Goal: Find specific page/section: Find specific page/section

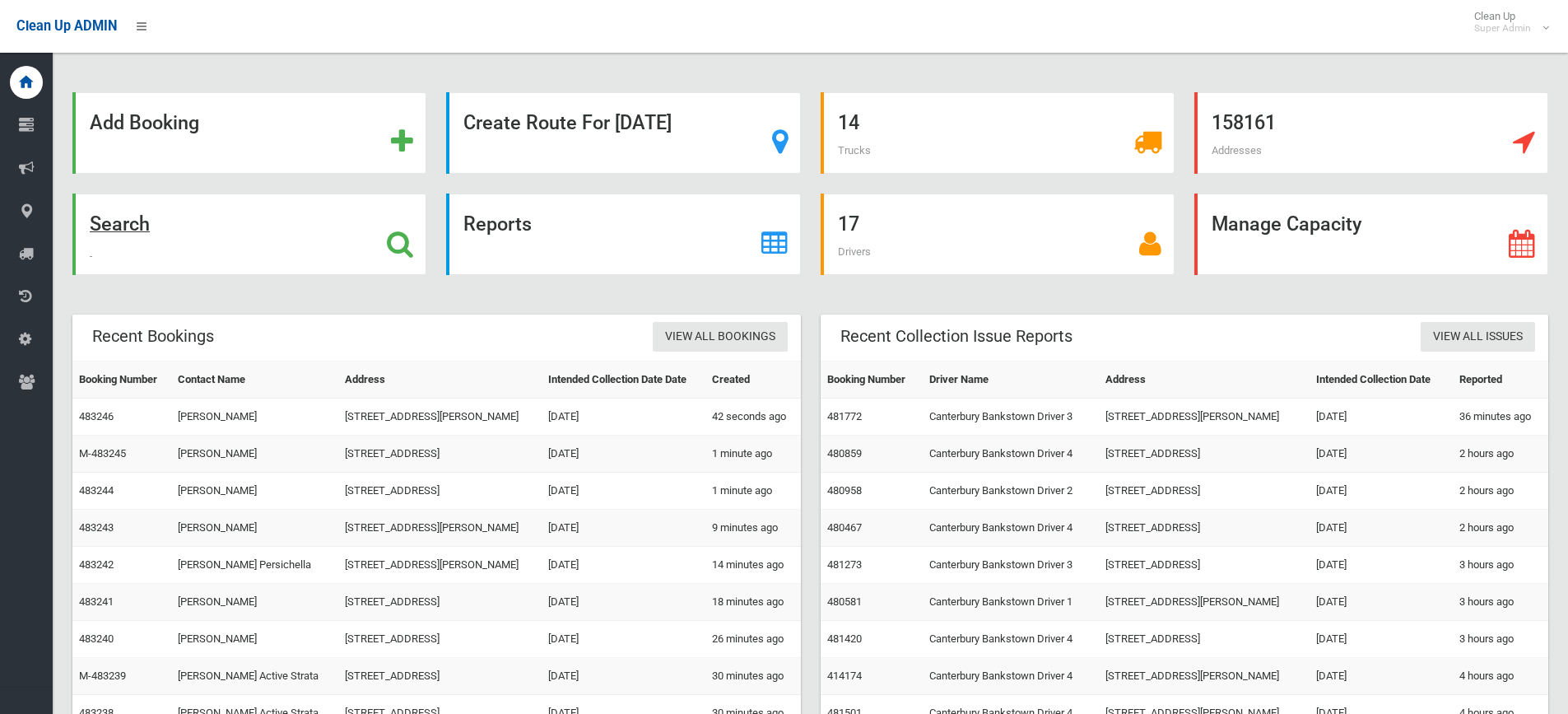
click at [406, 241] on icon at bounding box center [400, 244] width 26 height 28
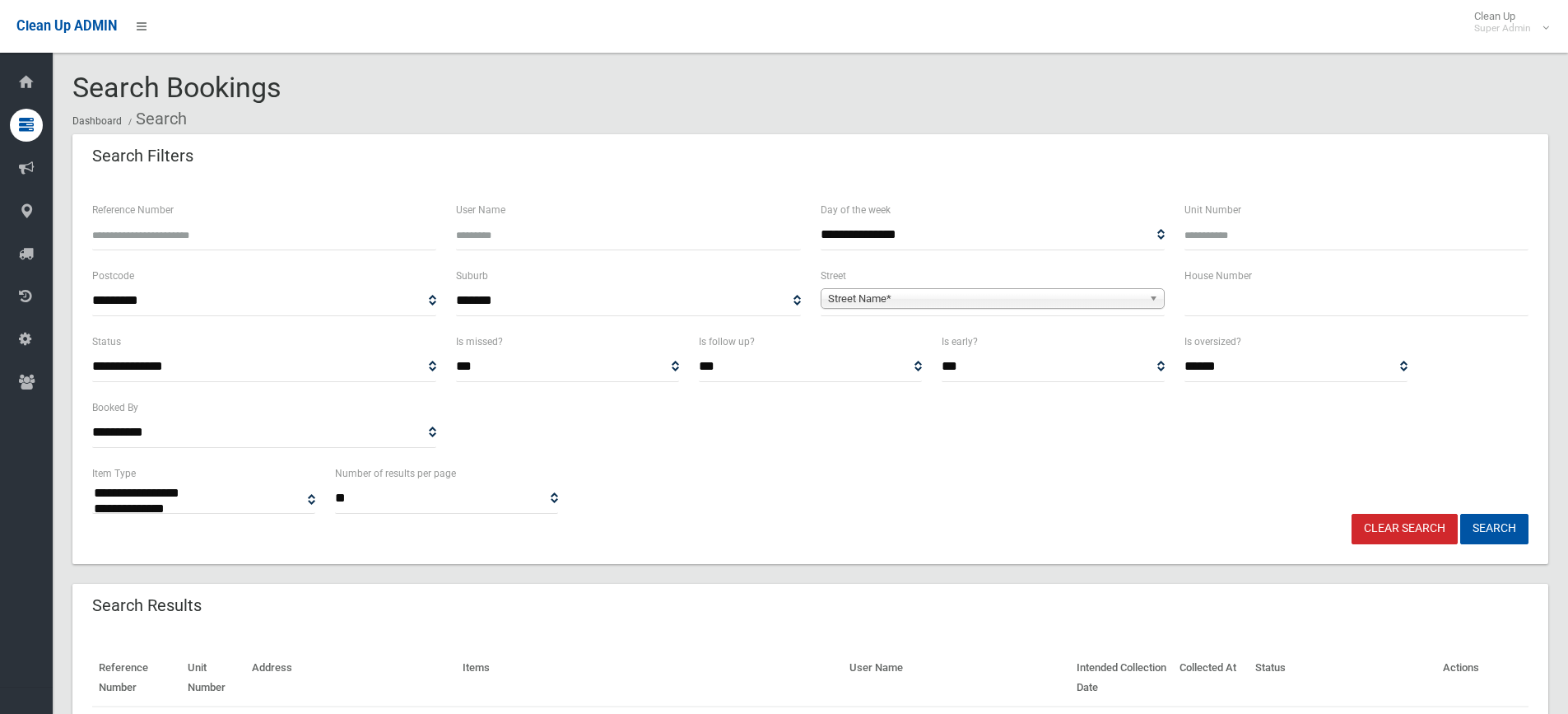
select select
click at [1242, 303] on input "text" at bounding box center [1357, 301] width 344 height 31
type input "*****"
click at [959, 297] on span "Street Name*" at bounding box center [985, 299] width 315 height 20
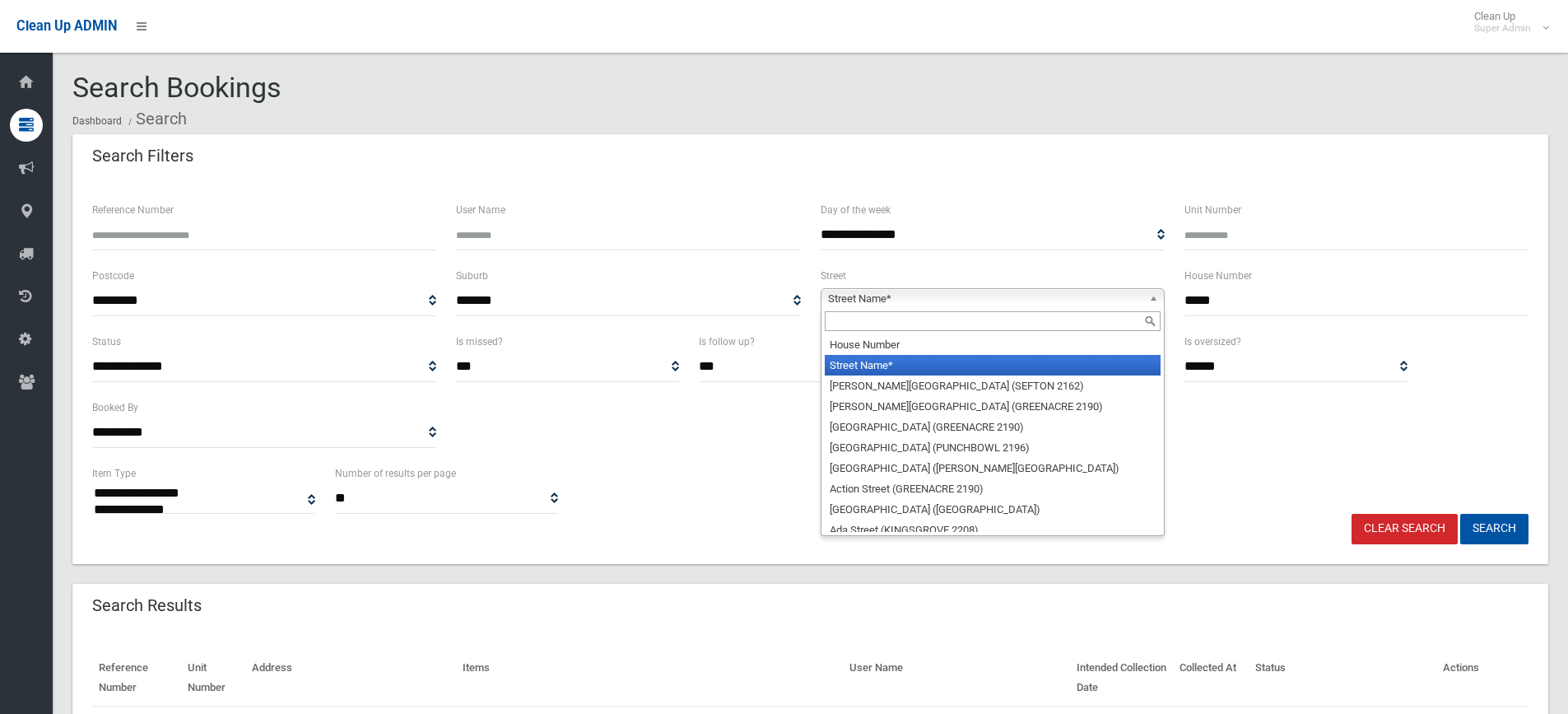
click at [919, 325] on input "text" at bounding box center [993, 320] width 336 height 20
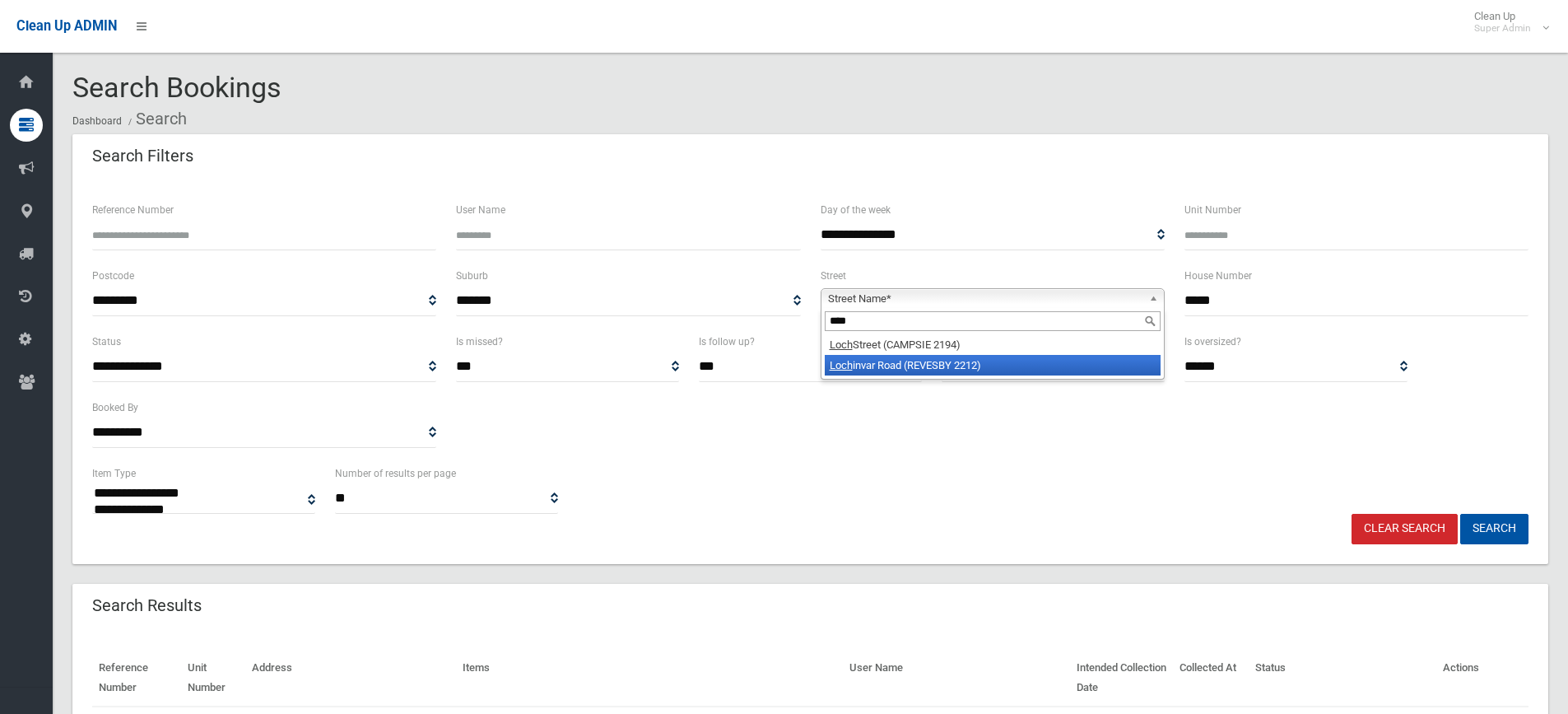
type input "****"
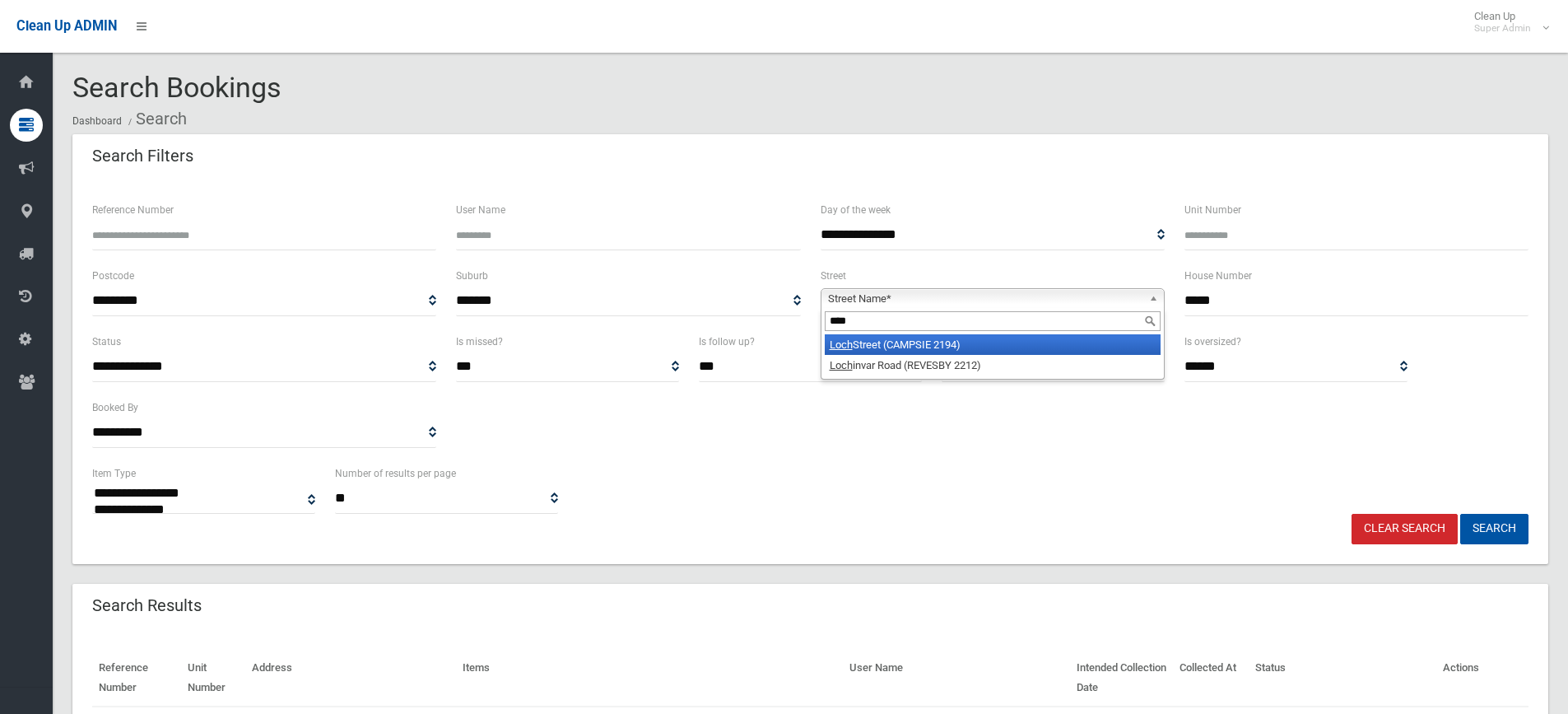
click at [931, 347] on li "Loch Street (CAMPSIE 2194)" at bounding box center [993, 344] width 336 height 20
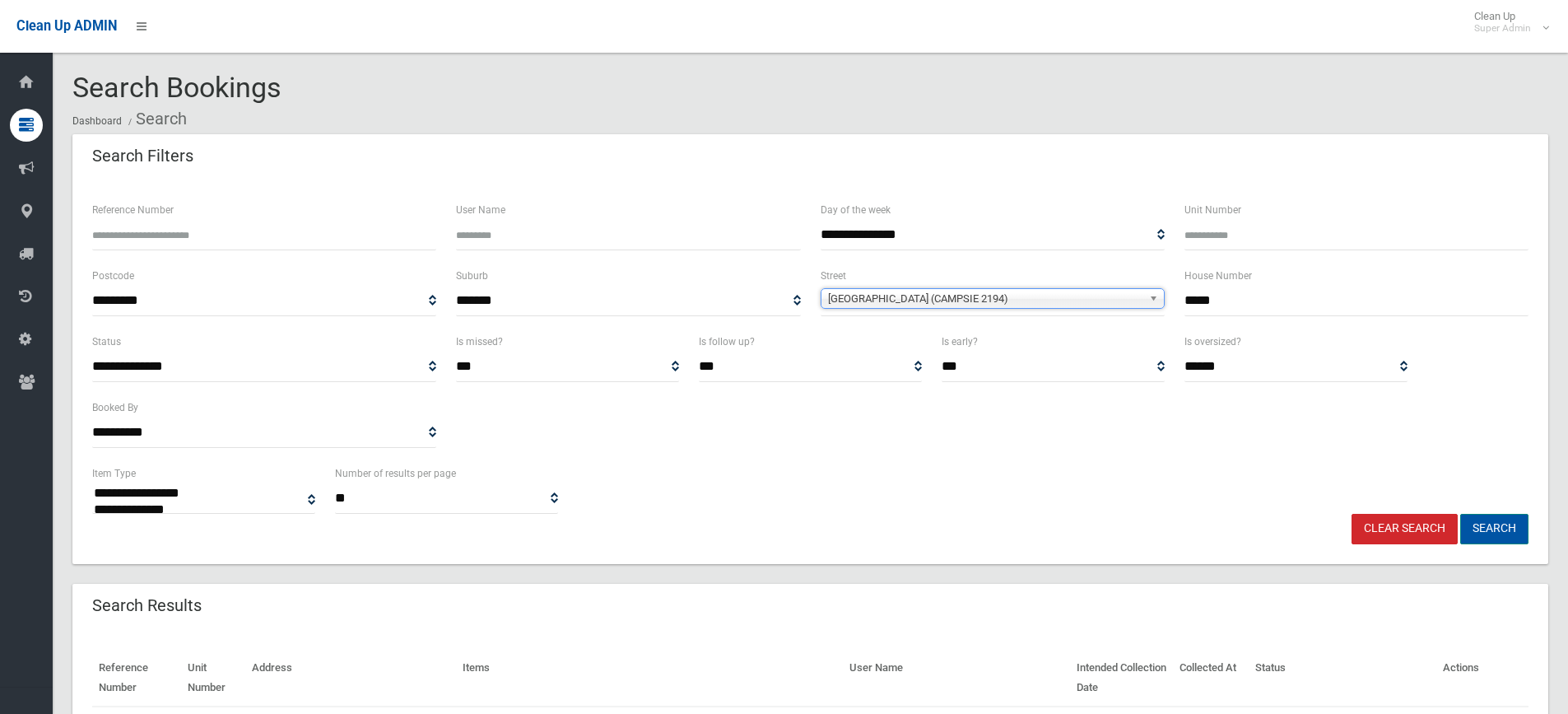
click at [1507, 530] on button "Search" at bounding box center [1494, 529] width 68 height 31
select select
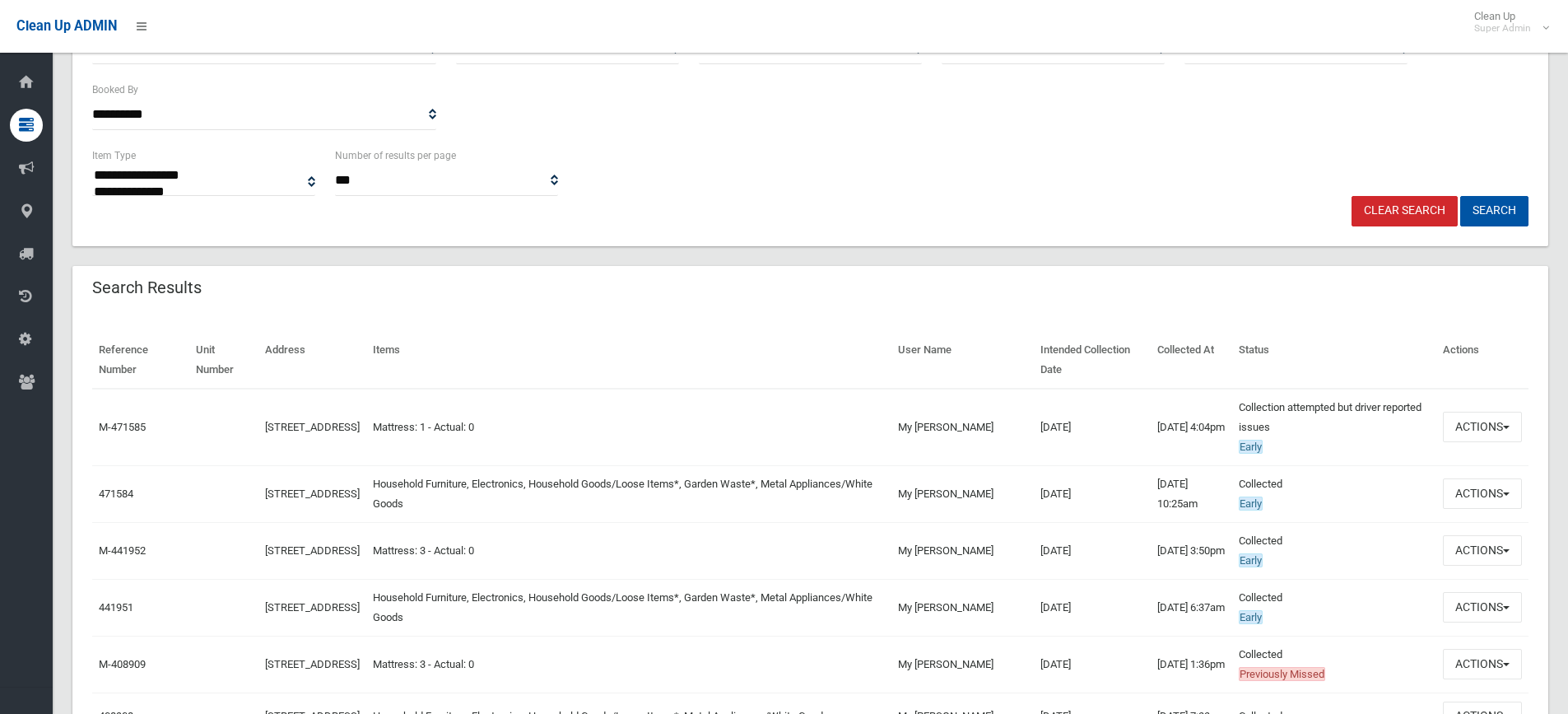
scroll to position [330, 0]
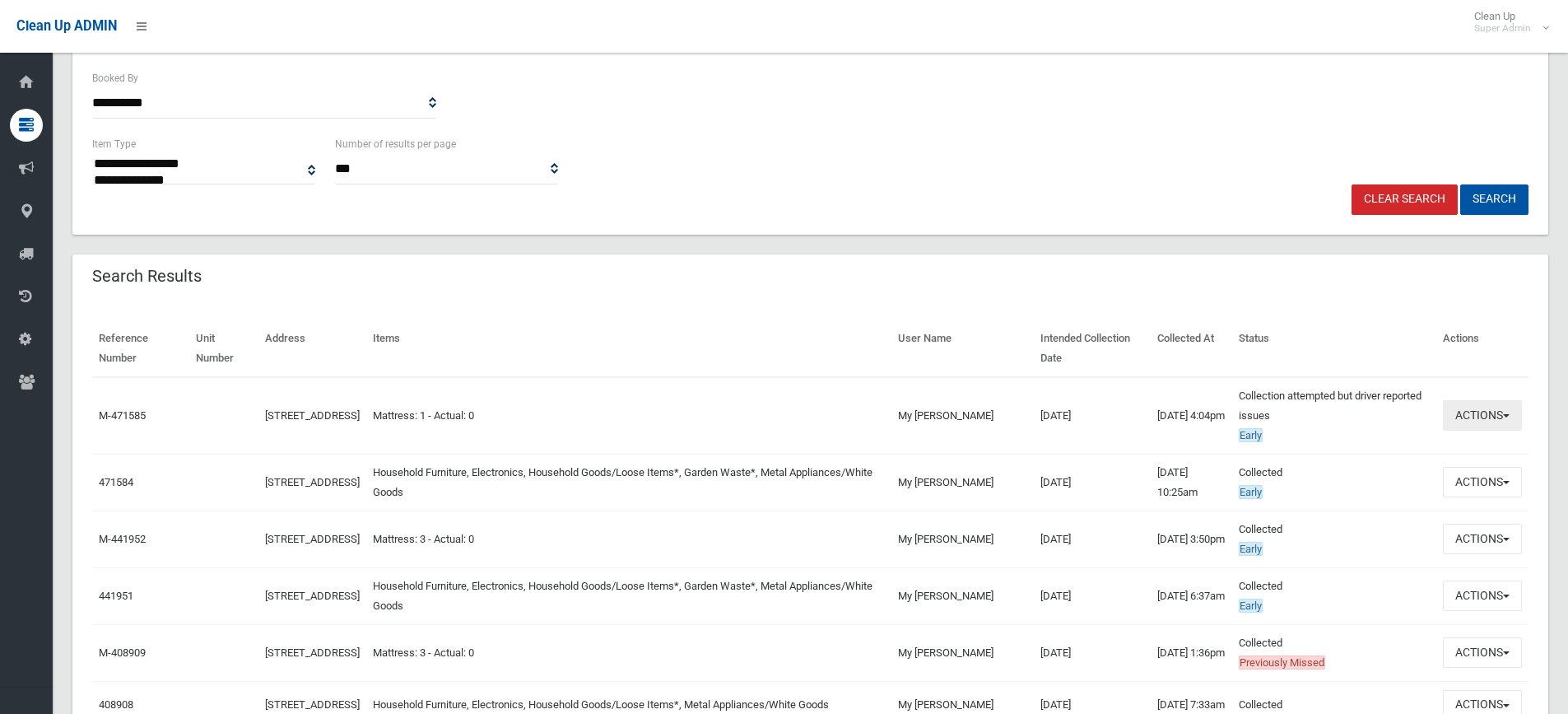
click at [1491, 418] on button "Actions" at bounding box center [1482, 415] width 79 height 31
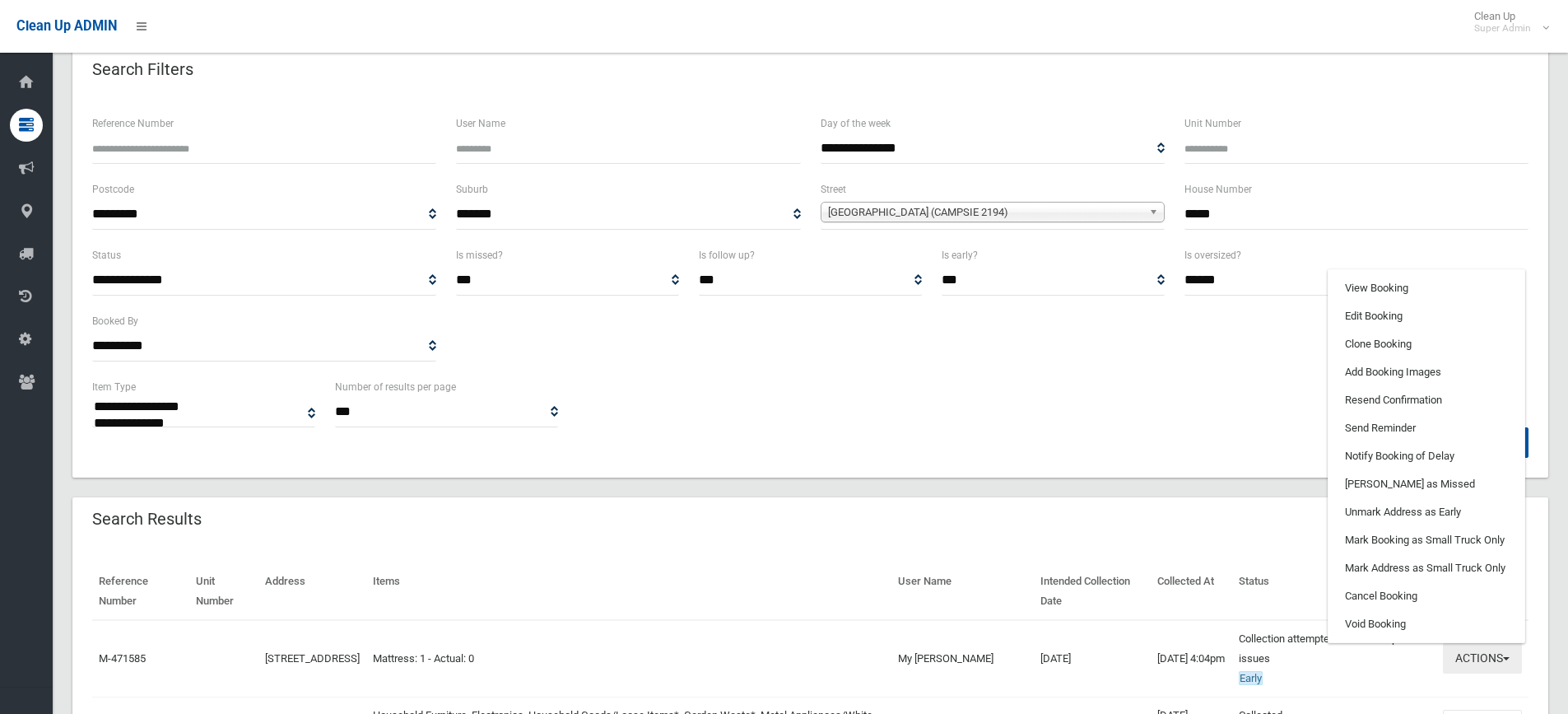
scroll to position [82, 0]
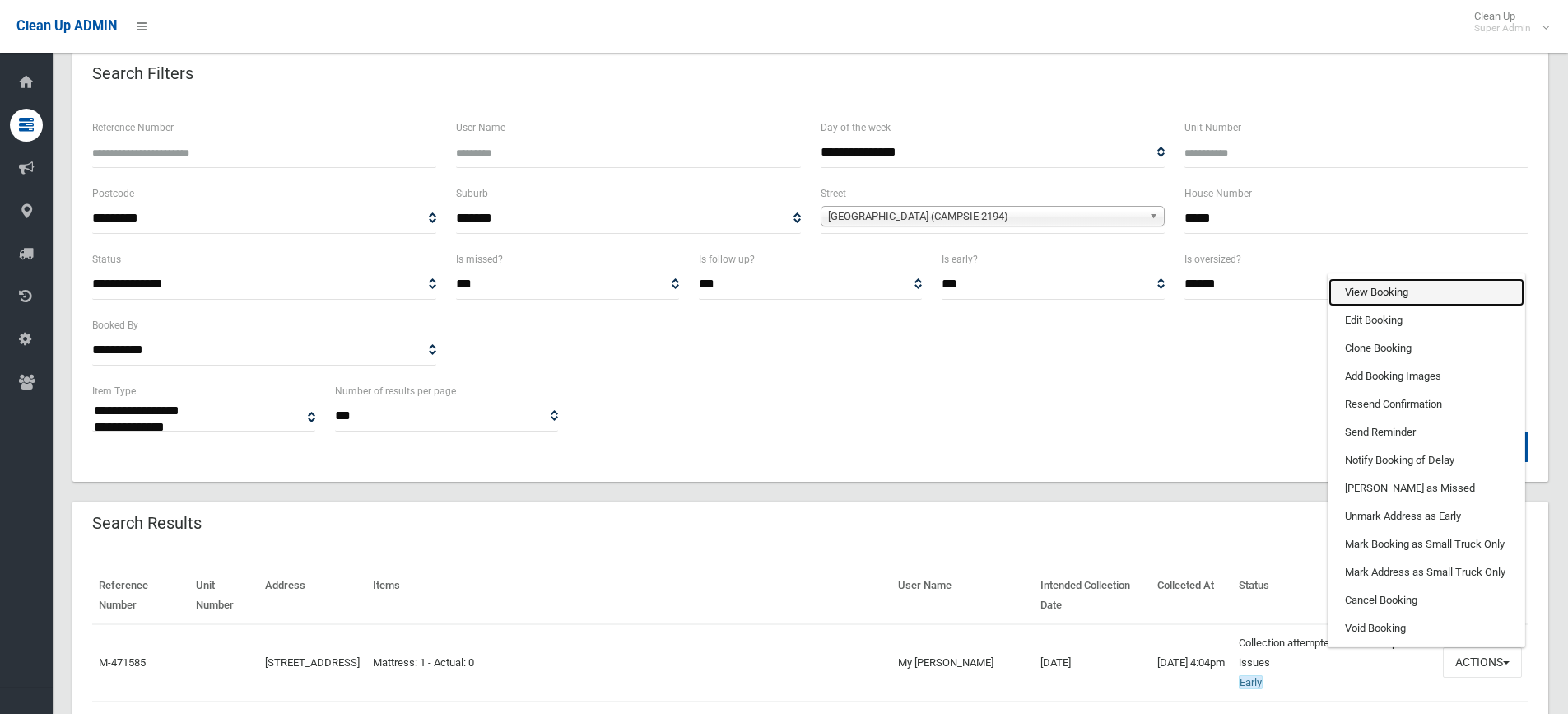
click at [1386, 281] on link "View Booking" at bounding box center [1427, 292] width 196 height 28
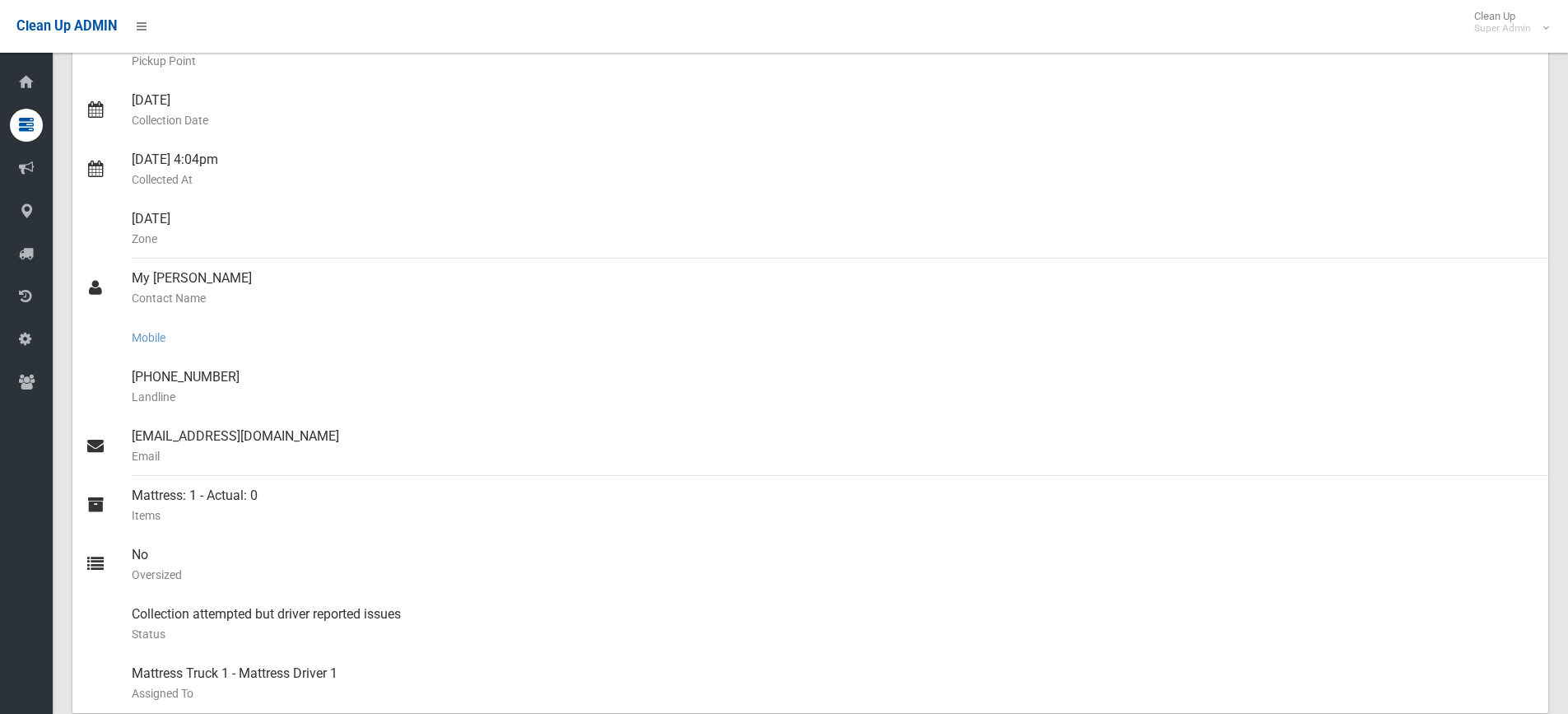
scroll to position [330, 0]
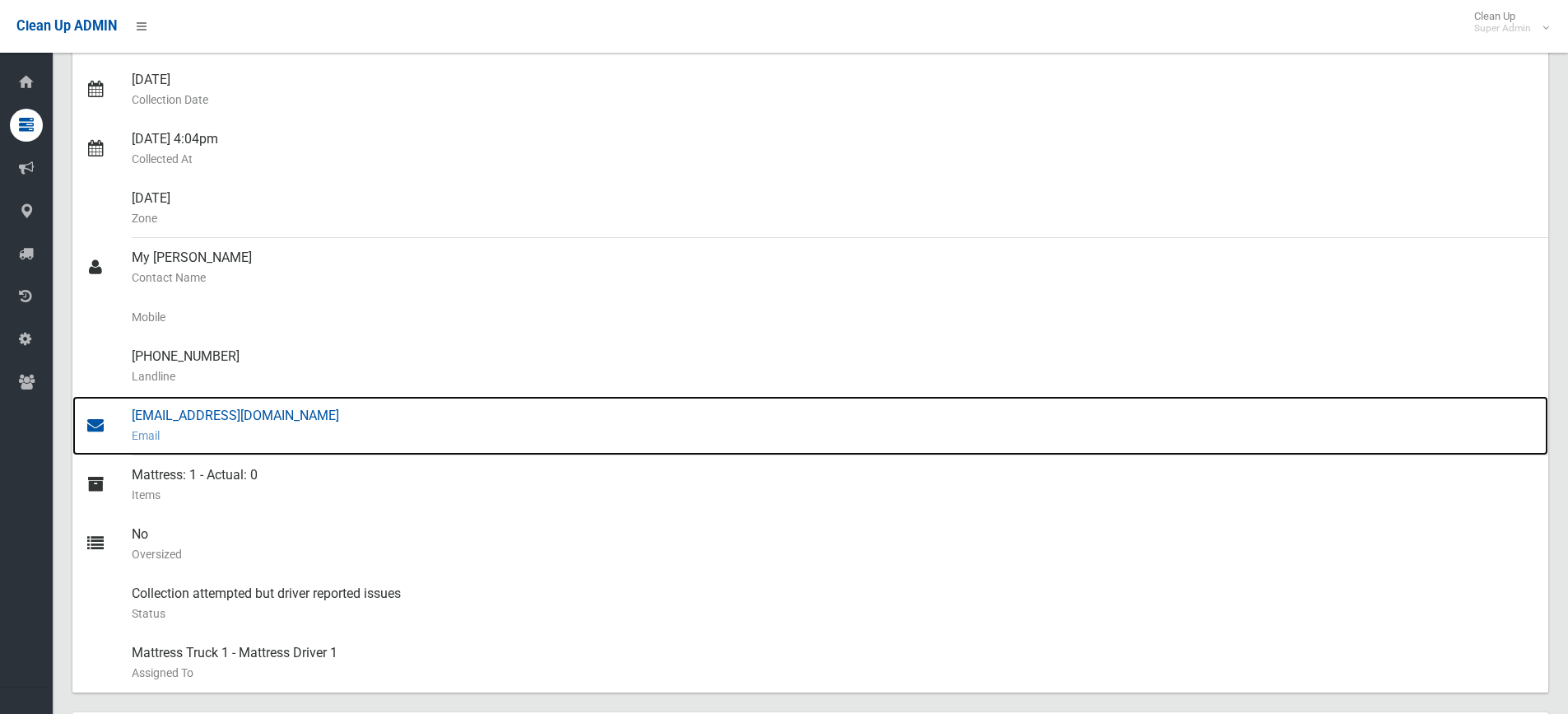
click at [181, 421] on div "[EMAIL_ADDRESS][DOMAIN_NAME] Email" at bounding box center [834, 426] width 1404 height 60
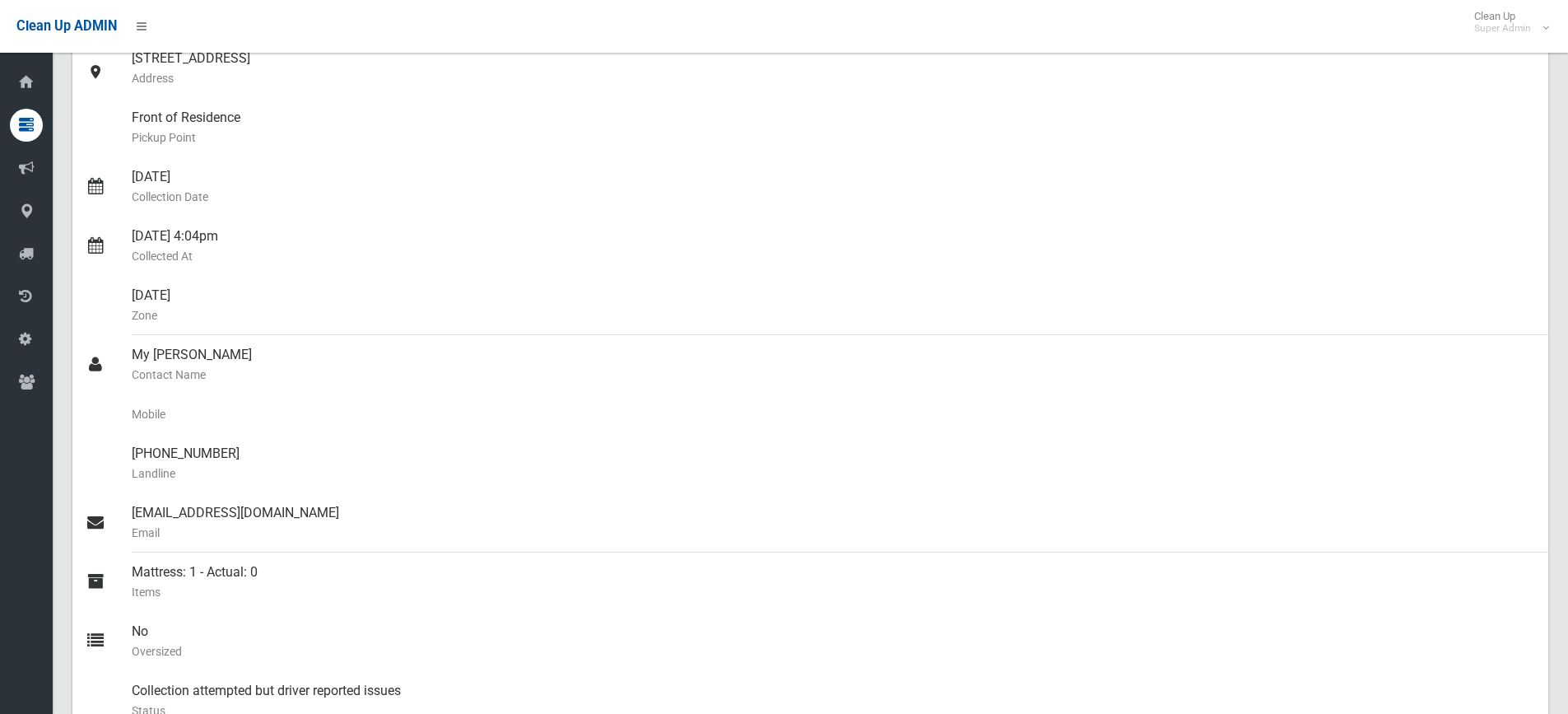
scroll to position [0, 0]
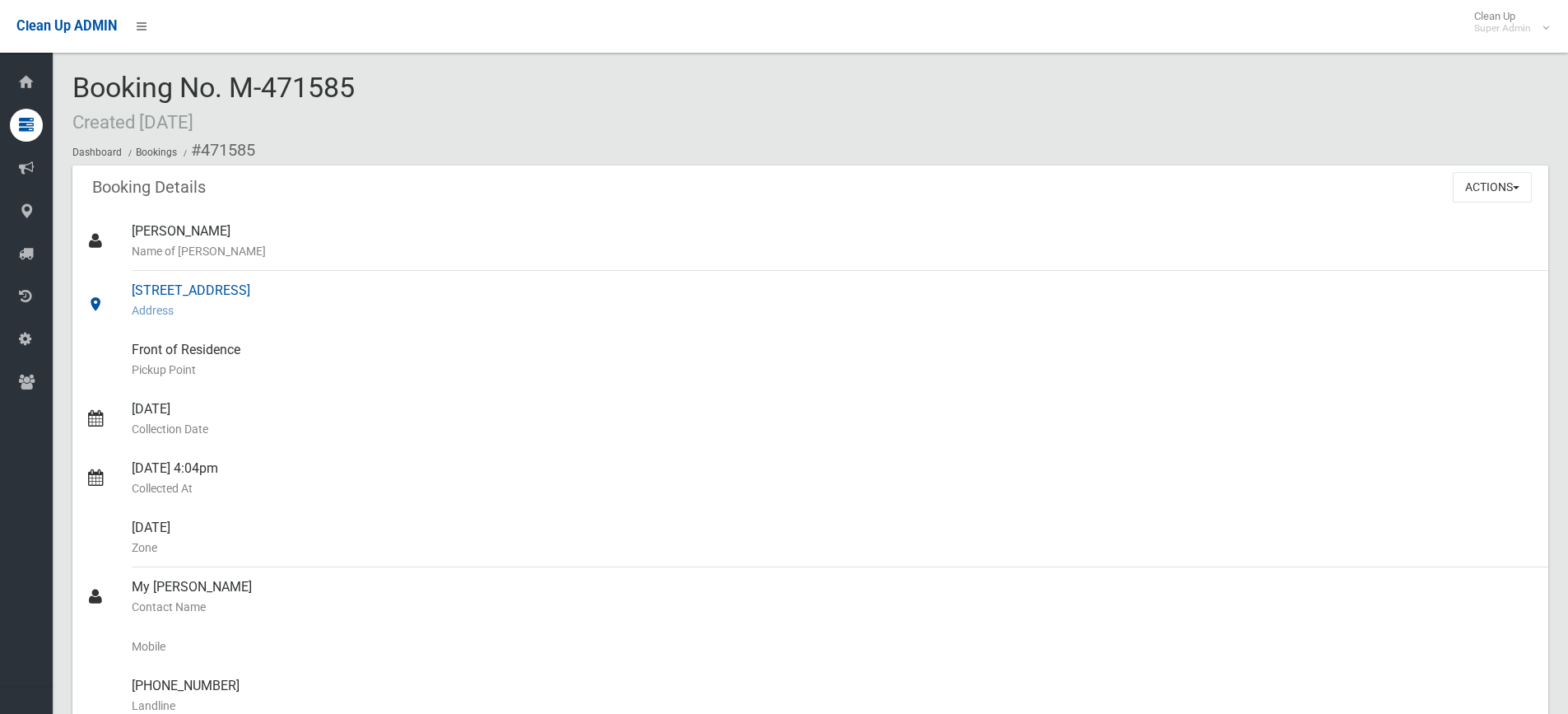
drag, startPoint x: 131, startPoint y: 290, endPoint x: 298, endPoint y: 295, distance: 167.1
click at [298, 295] on link "37-39 Loch Street, CAMPSIE NSW 2194 Address" at bounding box center [811, 301] width 1476 height 60
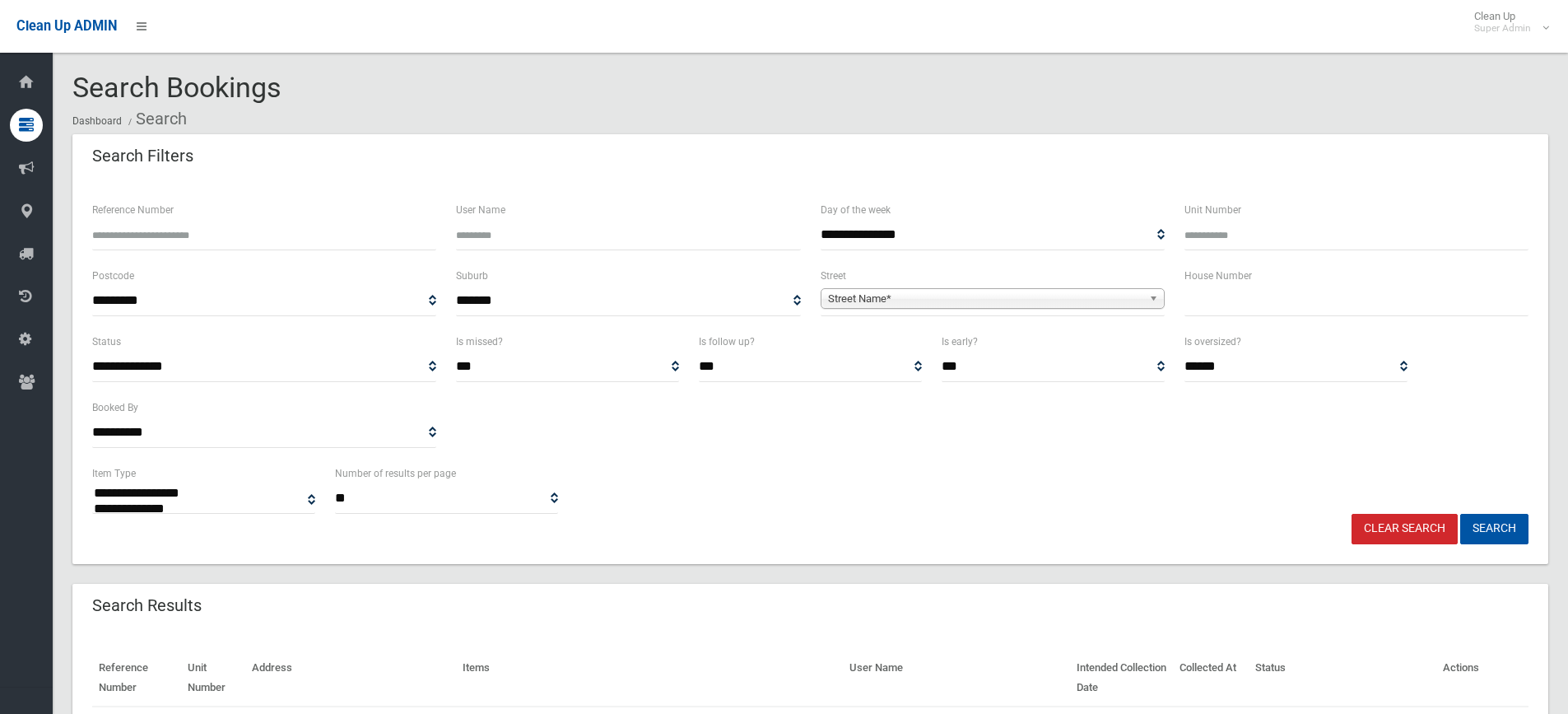
select select
click at [1226, 305] on input "text" at bounding box center [1357, 301] width 344 height 31
type input "*****"
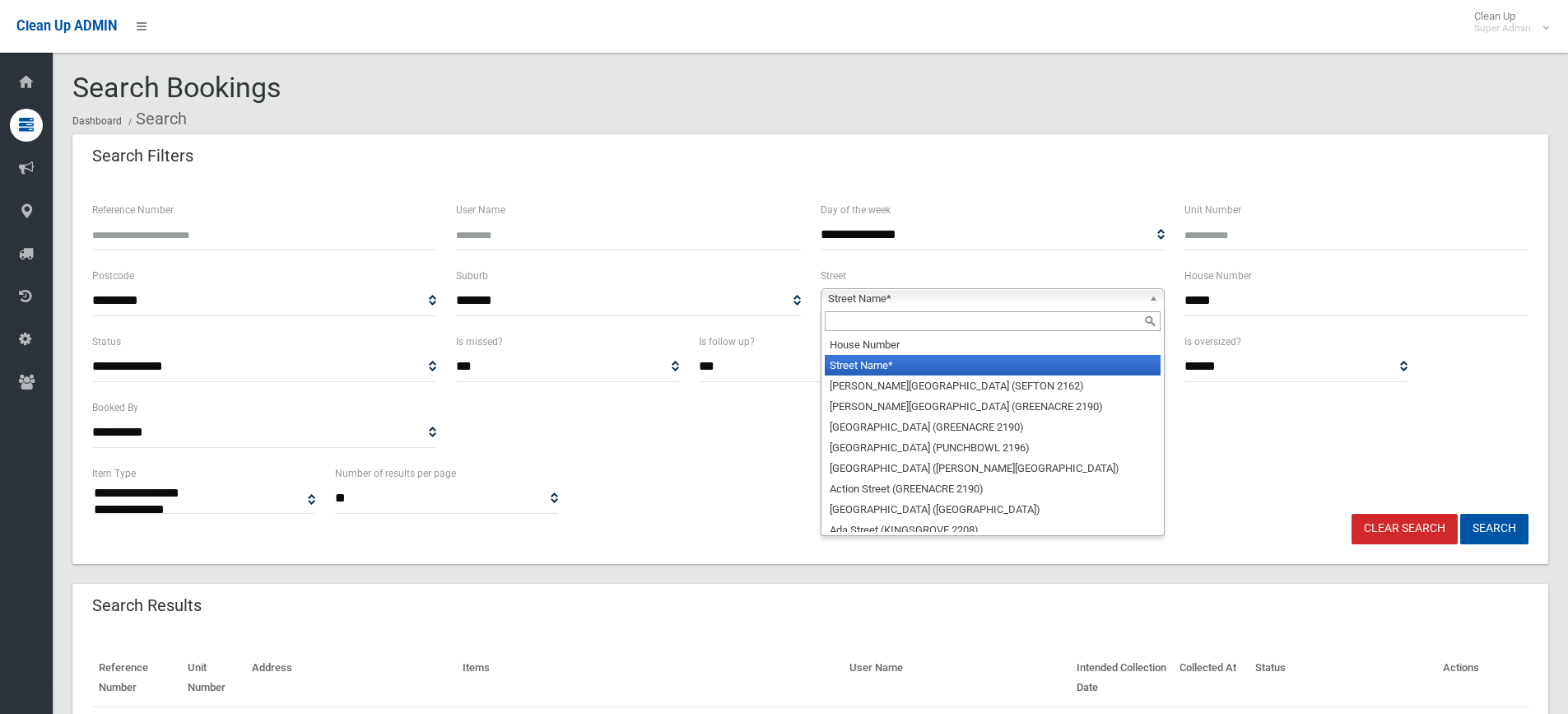
click at [1065, 298] on span "Street Name*" at bounding box center [985, 299] width 315 height 20
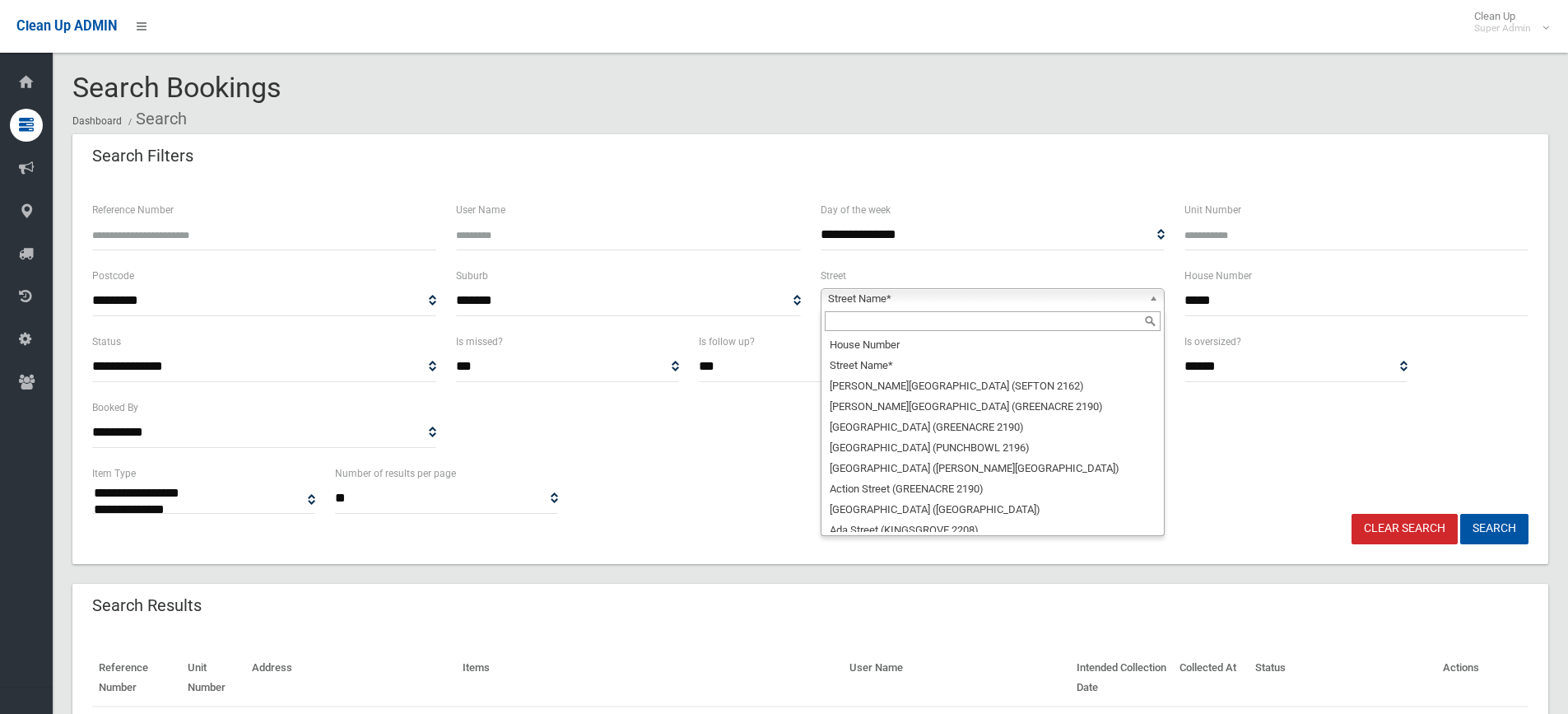
click at [941, 318] on input "text" at bounding box center [993, 320] width 336 height 20
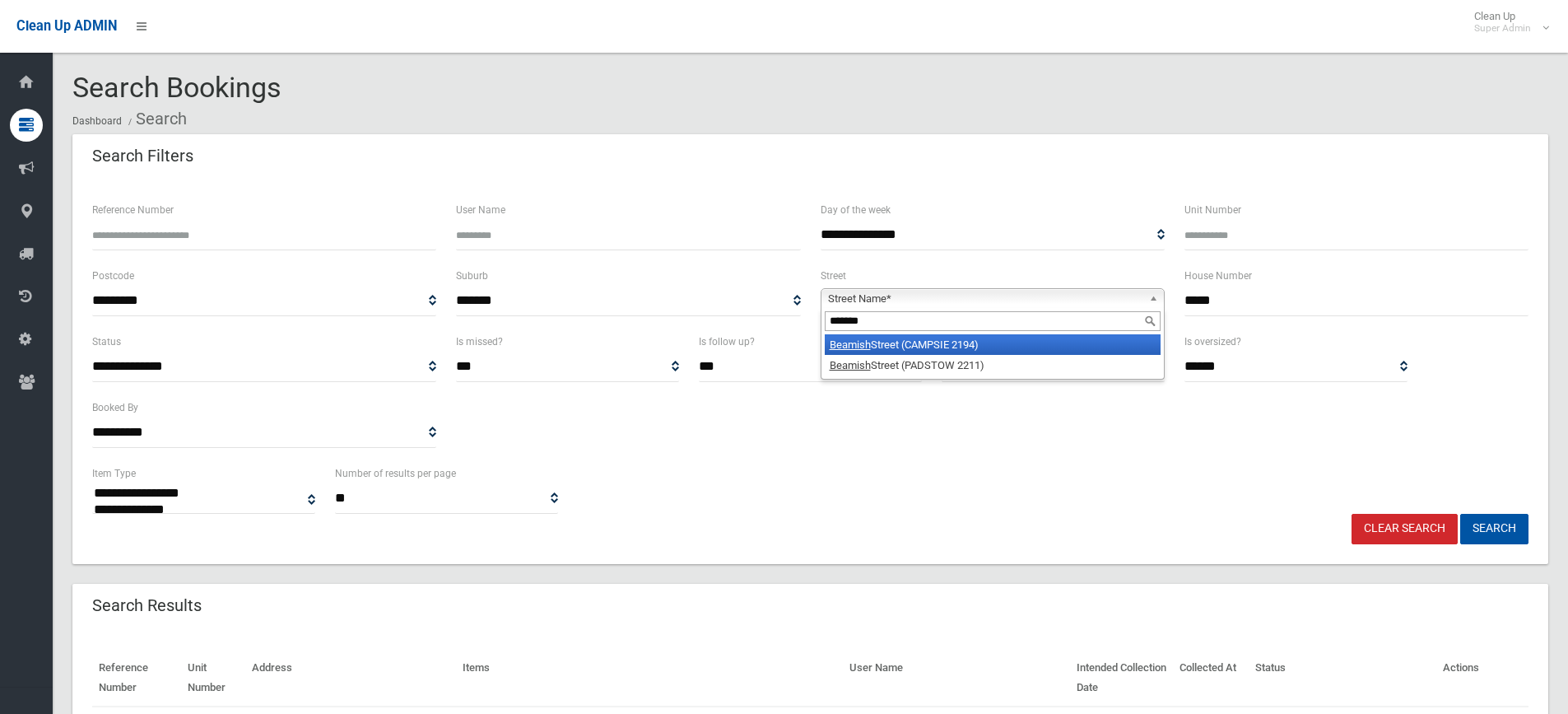
type input "*******"
click at [983, 341] on li "Beamish Street (CAMPSIE 2194)" at bounding box center [993, 344] width 336 height 20
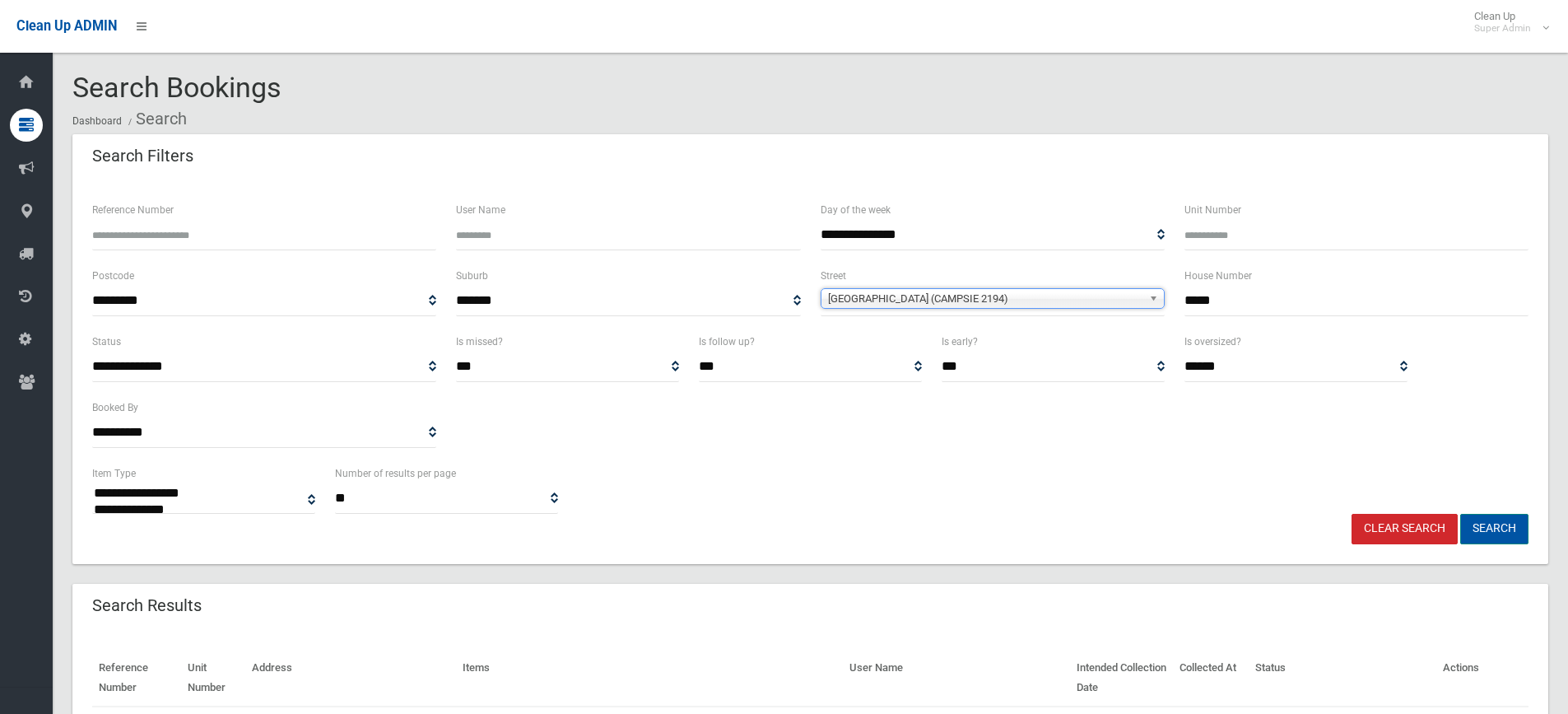
click at [1497, 525] on button "Search" at bounding box center [1494, 529] width 68 height 31
select select
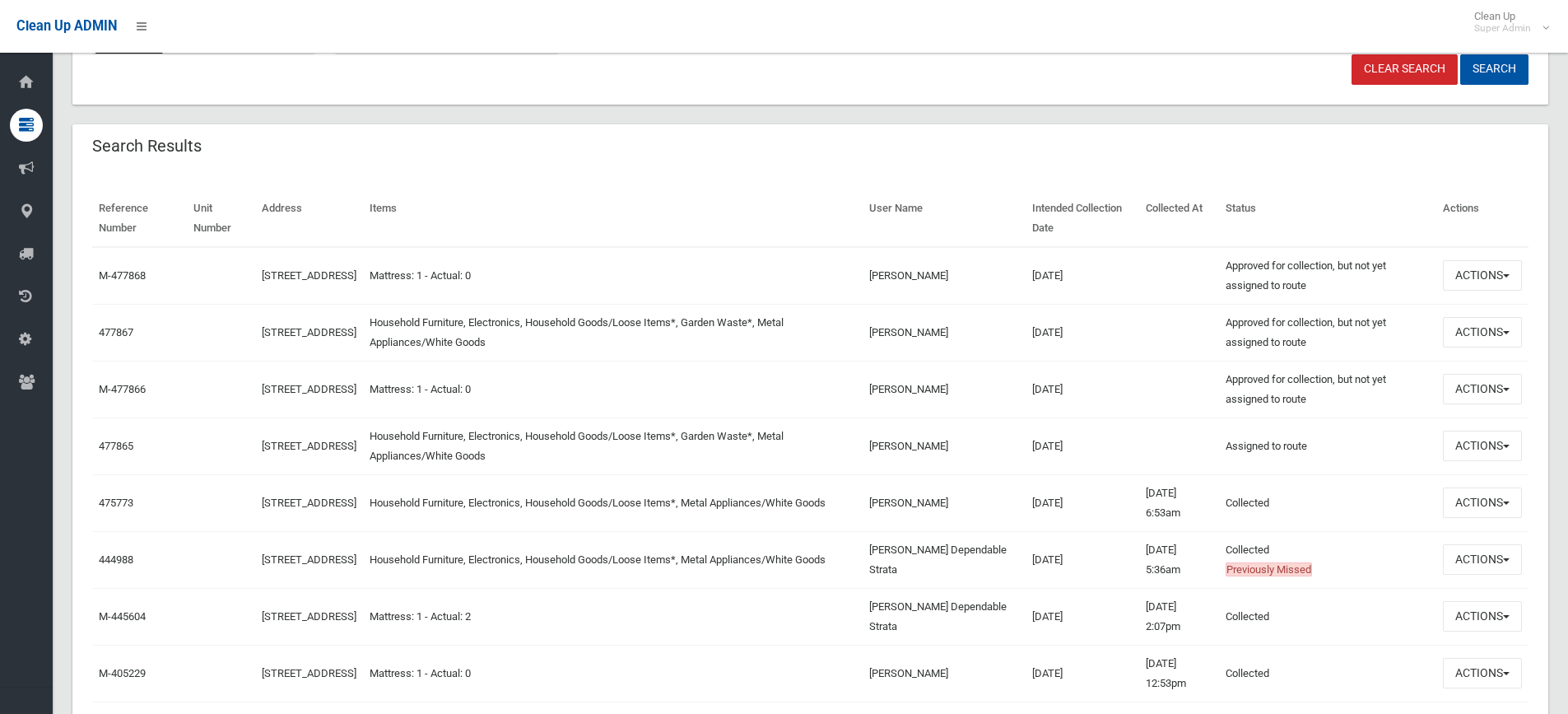
scroll to position [494, 0]
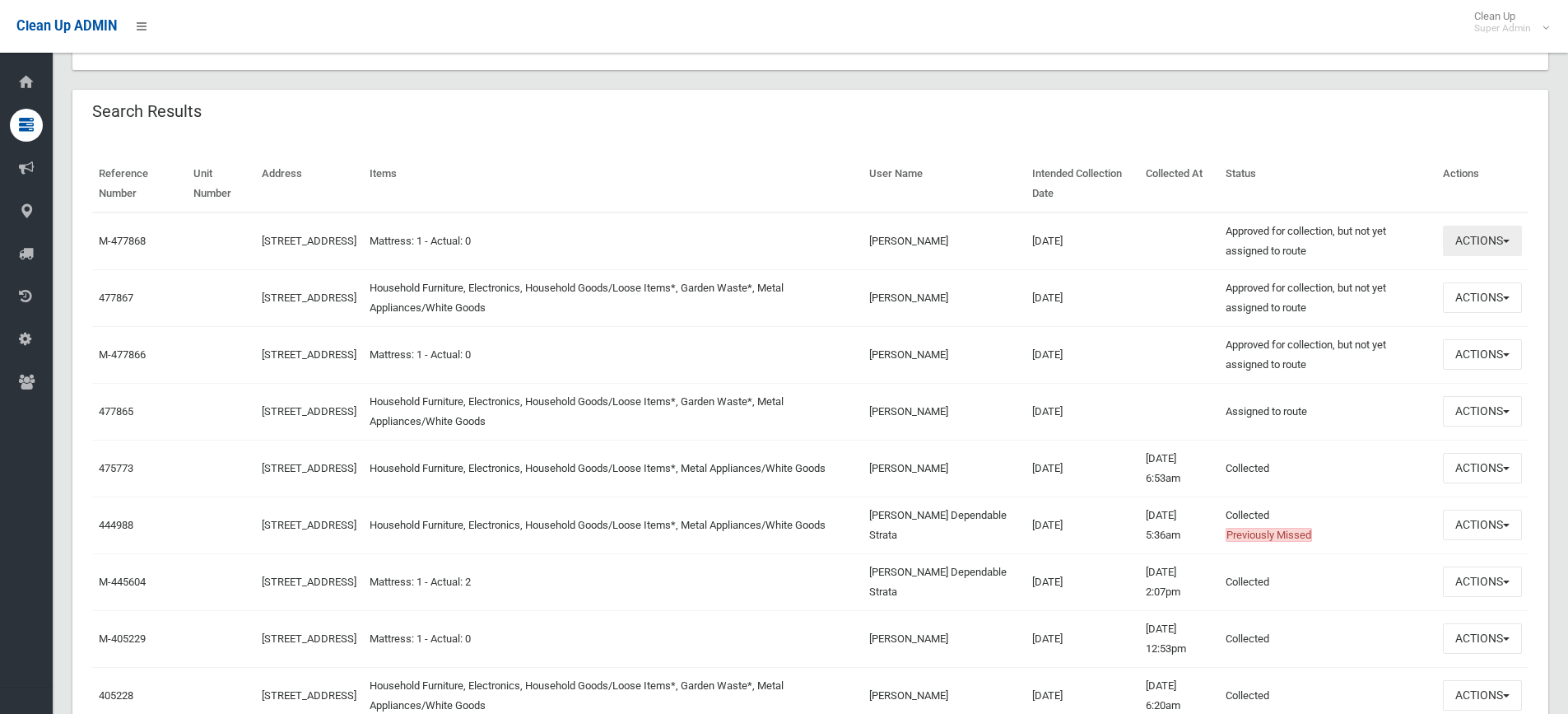
click at [1464, 247] on button "Actions" at bounding box center [1482, 240] width 79 height 31
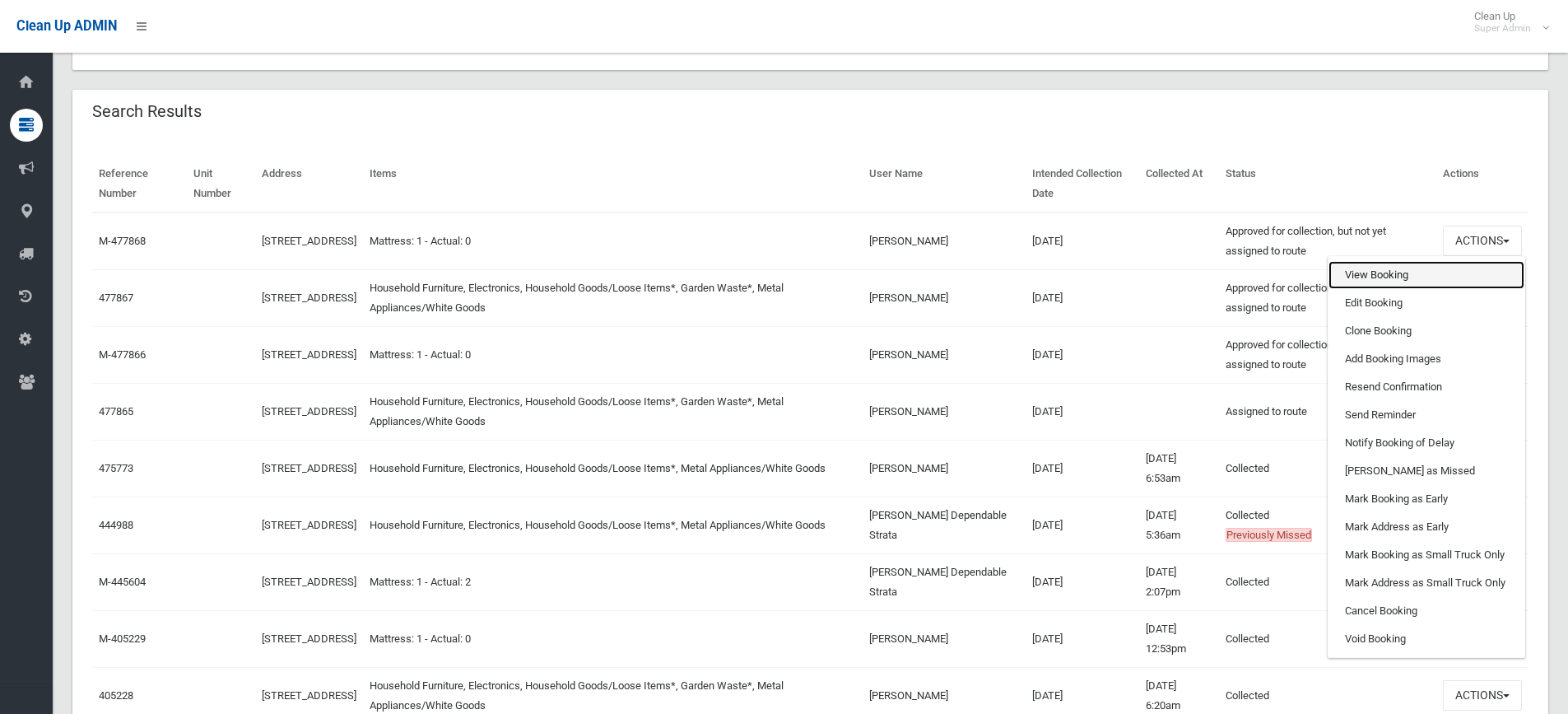
click at [1390, 268] on link "View Booking" at bounding box center [1427, 275] width 196 height 28
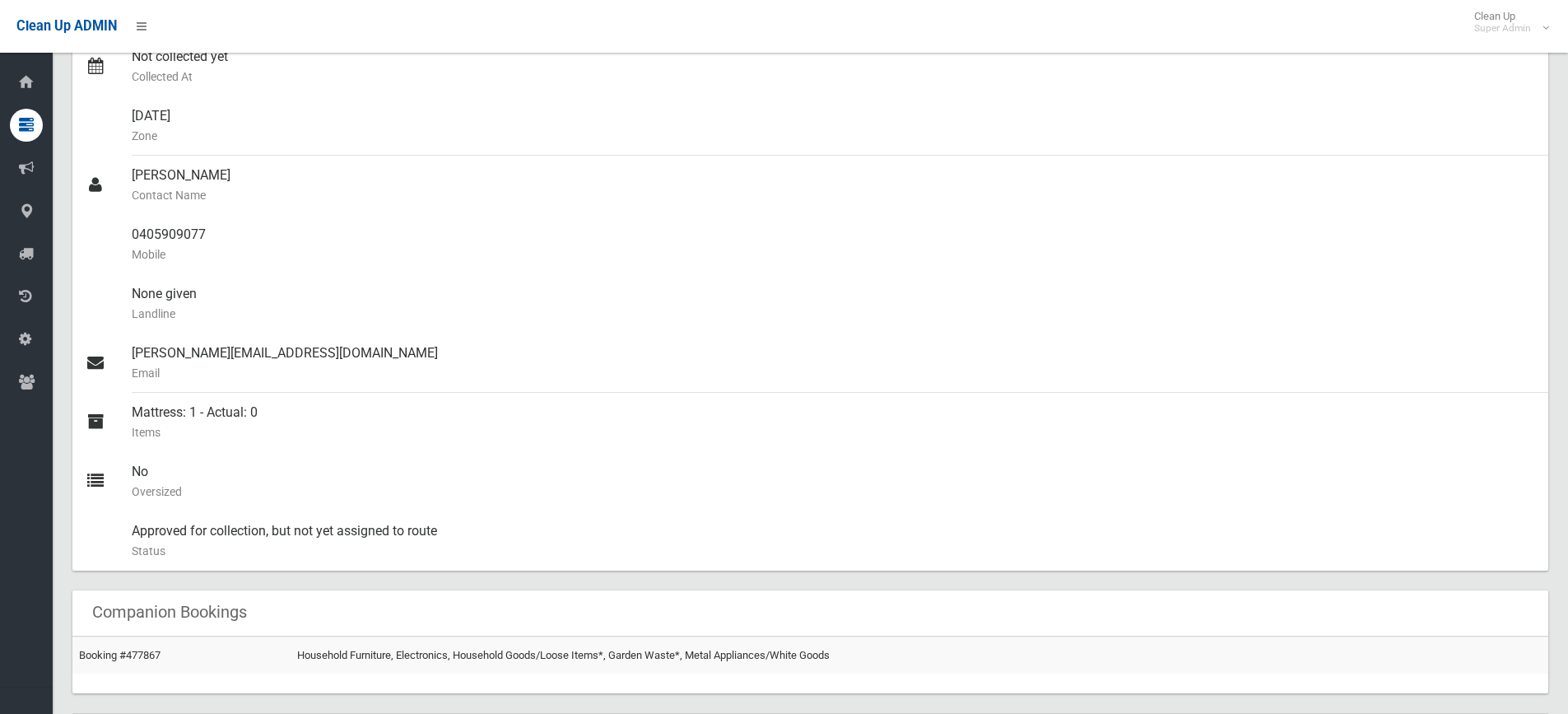
scroll to position [330, 0]
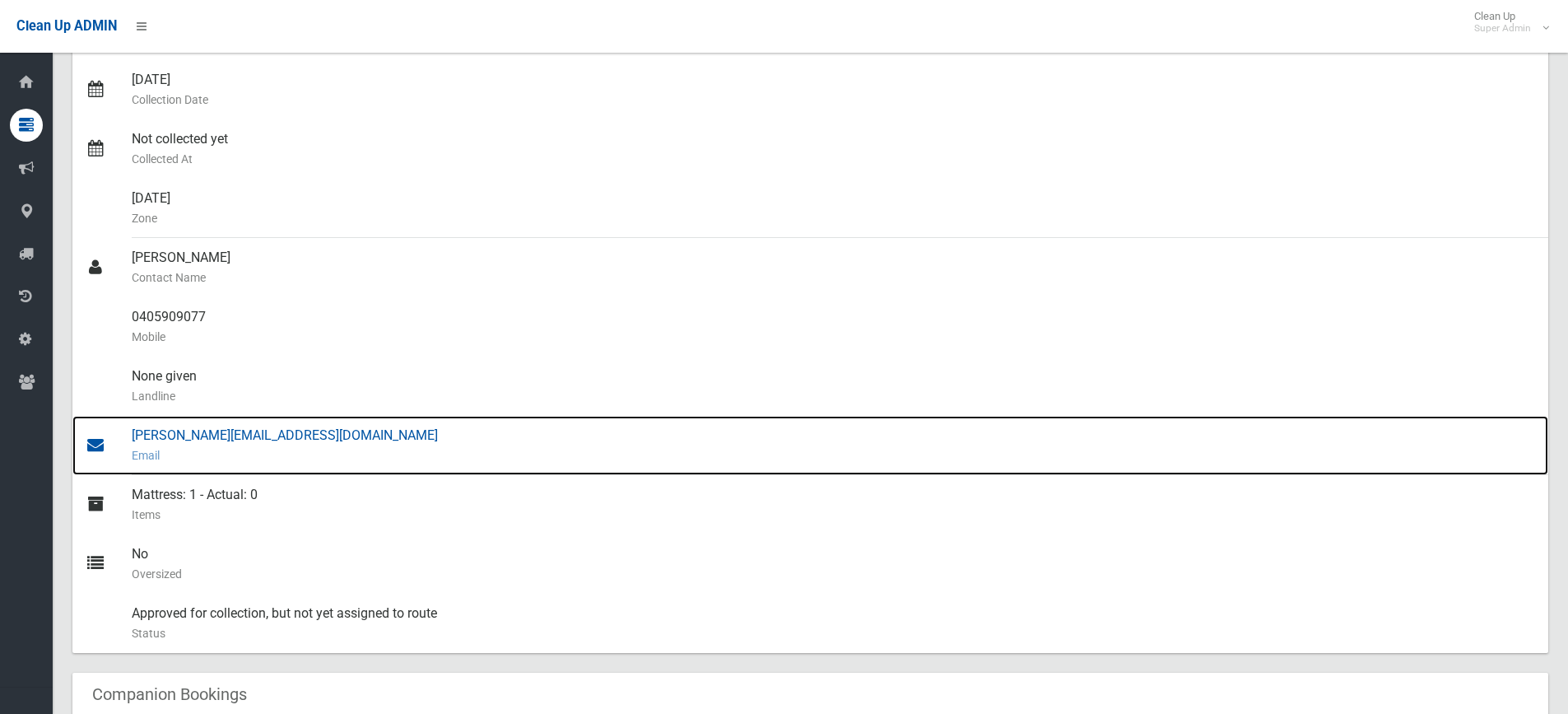
click at [228, 436] on div "[PERSON_NAME][EMAIL_ADDRESS][DOMAIN_NAME] Email" at bounding box center [834, 446] width 1404 height 60
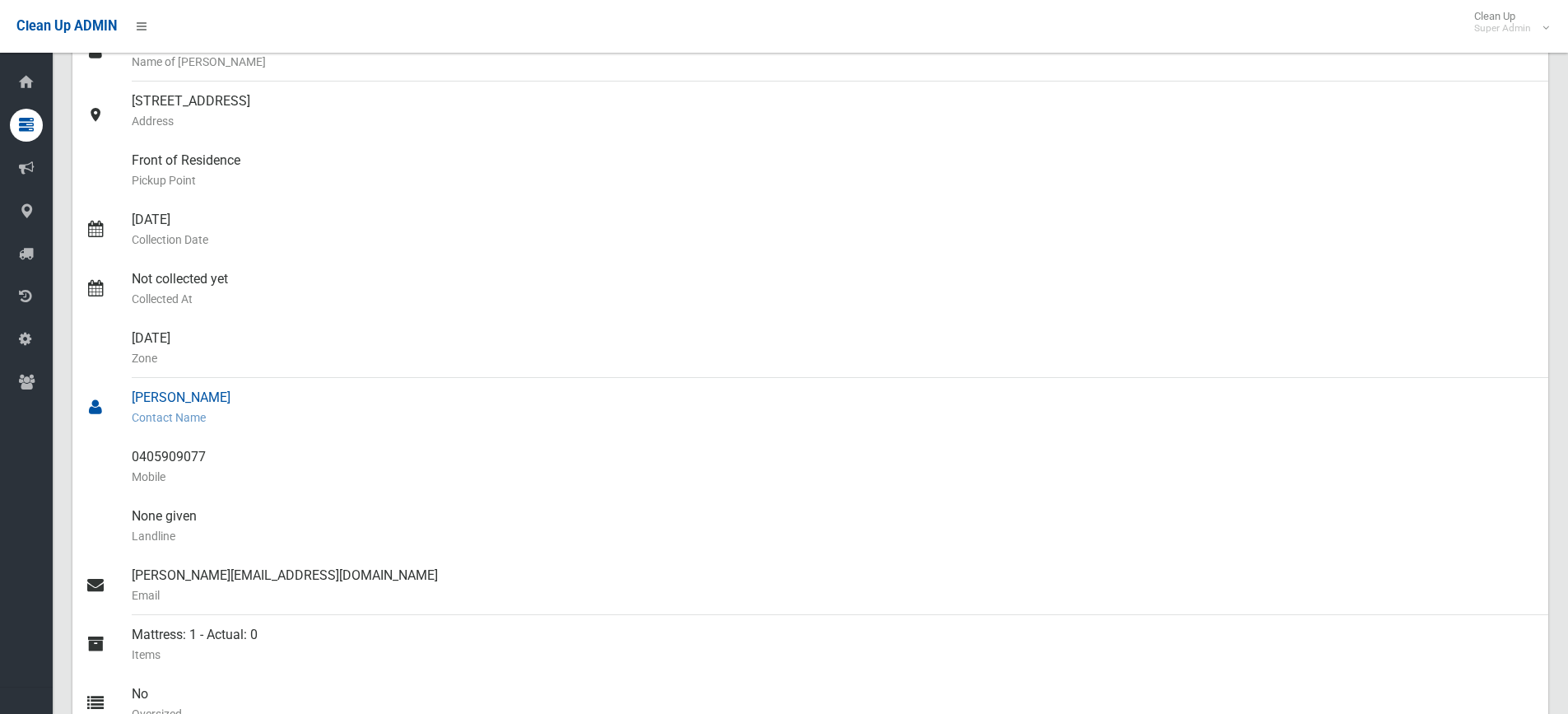
scroll to position [0, 0]
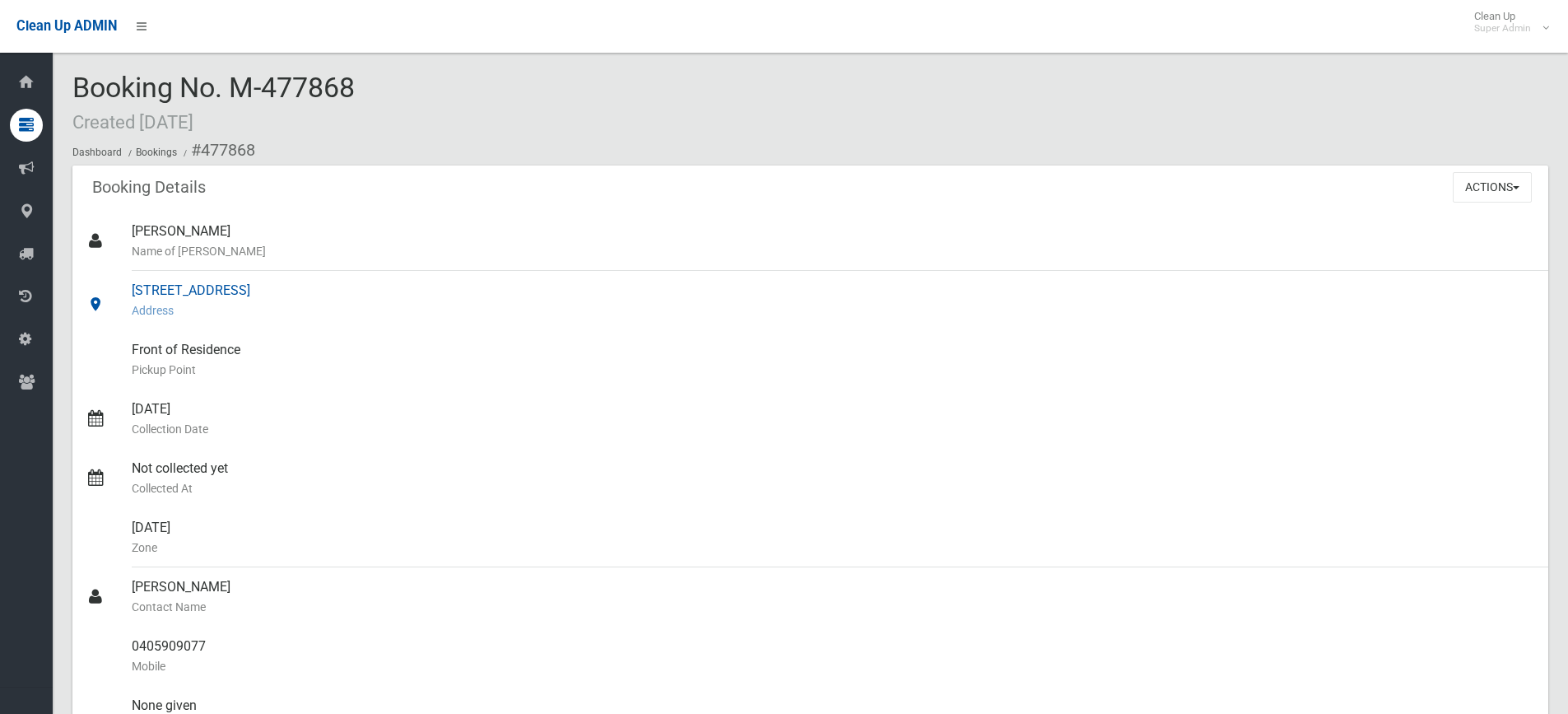
drag, startPoint x: 311, startPoint y: 290, endPoint x: 118, endPoint y: 296, distance: 193.1
click at [118, 296] on link "[STREET_ADDRESS] Address" at bounding box center [811, 301] width 1476 height 60
copy link "[STREET_ADDRESS]"
click at [409, 287] on div "[STREET_ADDRESS] Address" at bounding box center [834, 301] width 1404 height 60
